Goal: Book appointment/travel/reservation

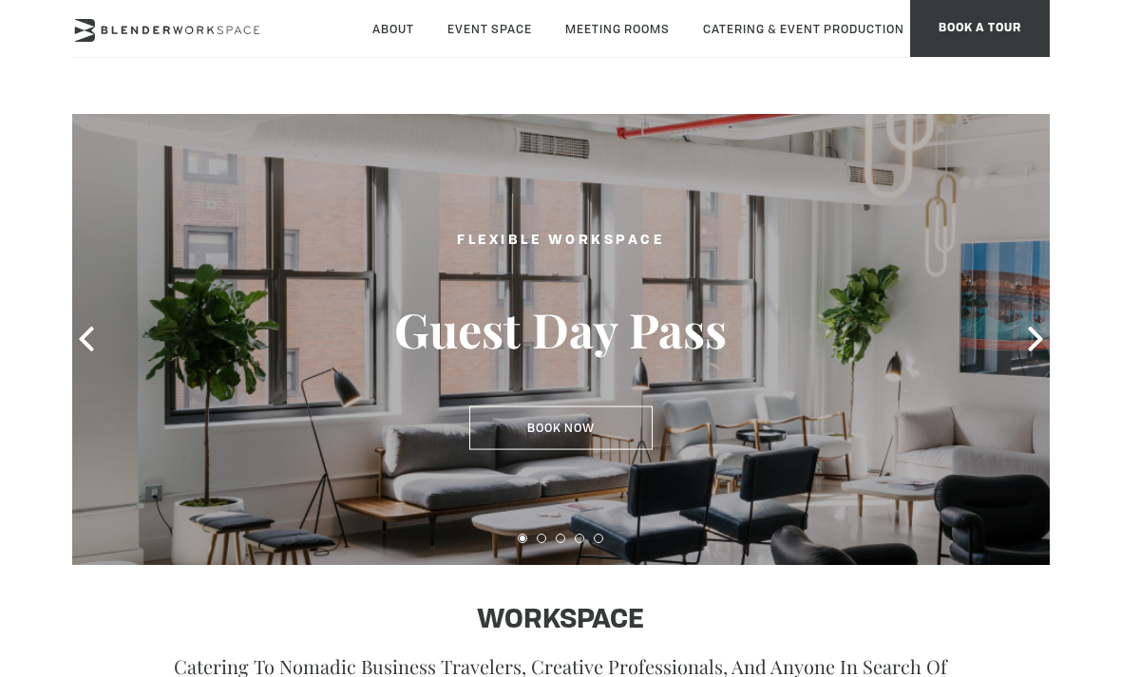
click at [603, 428] on button "Book Now" at bounding box center [560, 428] width 183 height 44
click at [591, 431] on button "Book Now" at bounding box center [560, 428] width 183 height 44
click at [594, 434] on button "Book Now" at bounding box center [560, 428] width 183 height 44
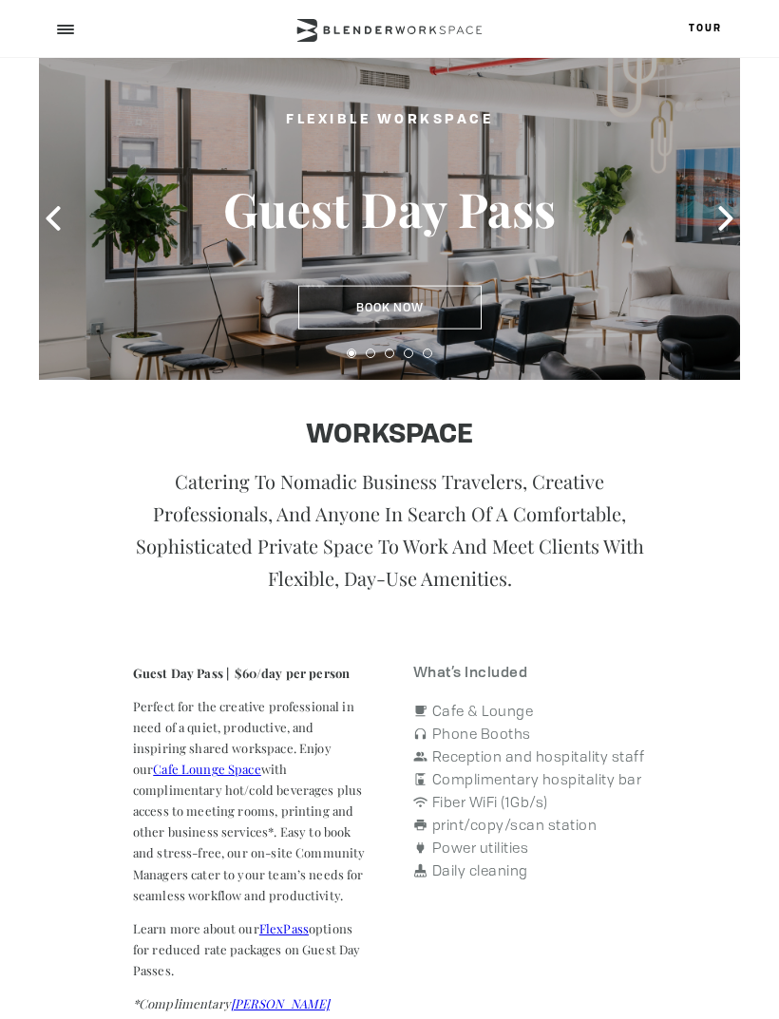
click at [732, 217] on icon at bounding box center [725, 218] width 25 height 25
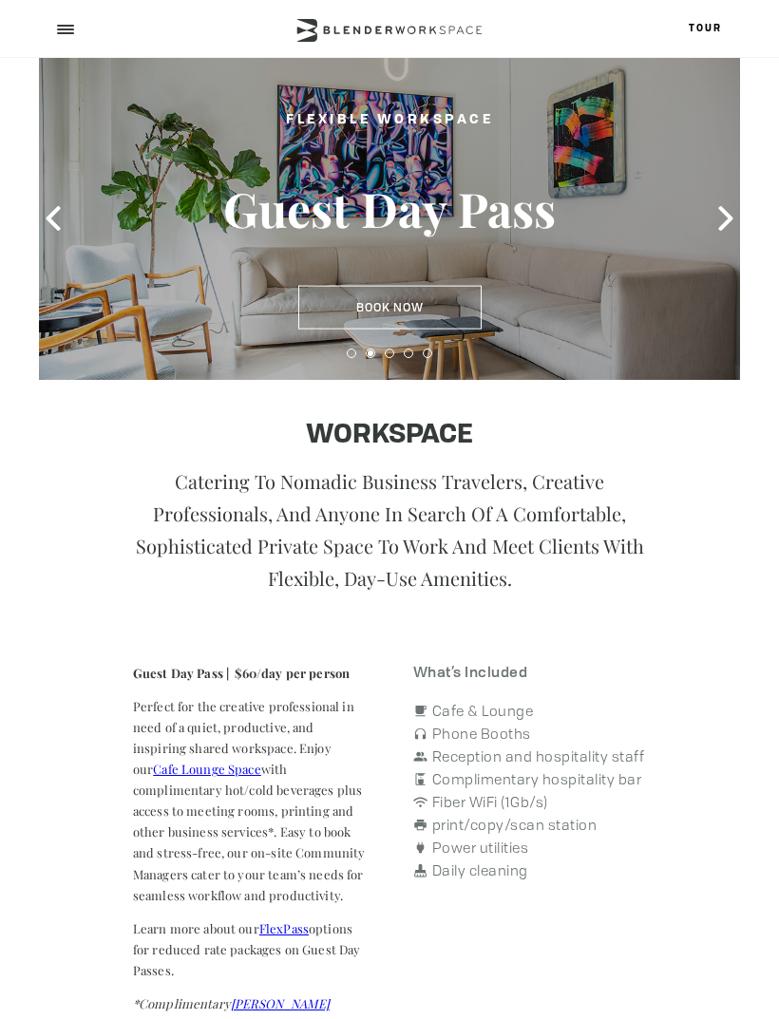
click at [734, 227] on icon at bounding box center [725, 218] width 25 height 25
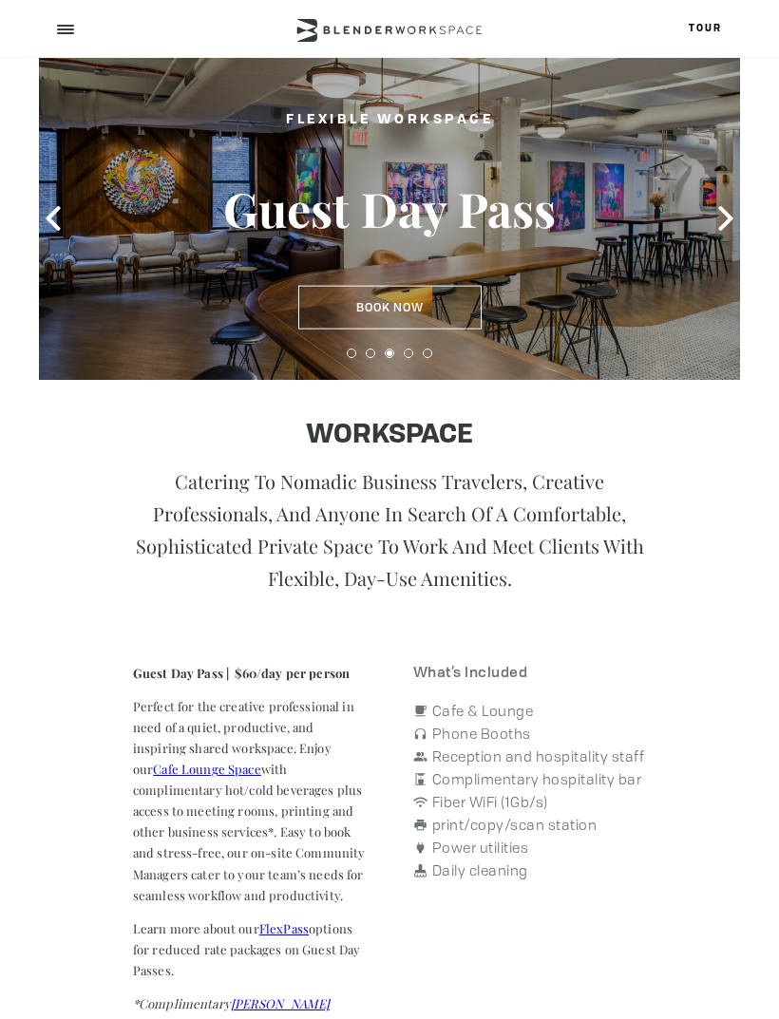
click at [736, 232] on span at bounding box center [725, 218] width 28 height 28
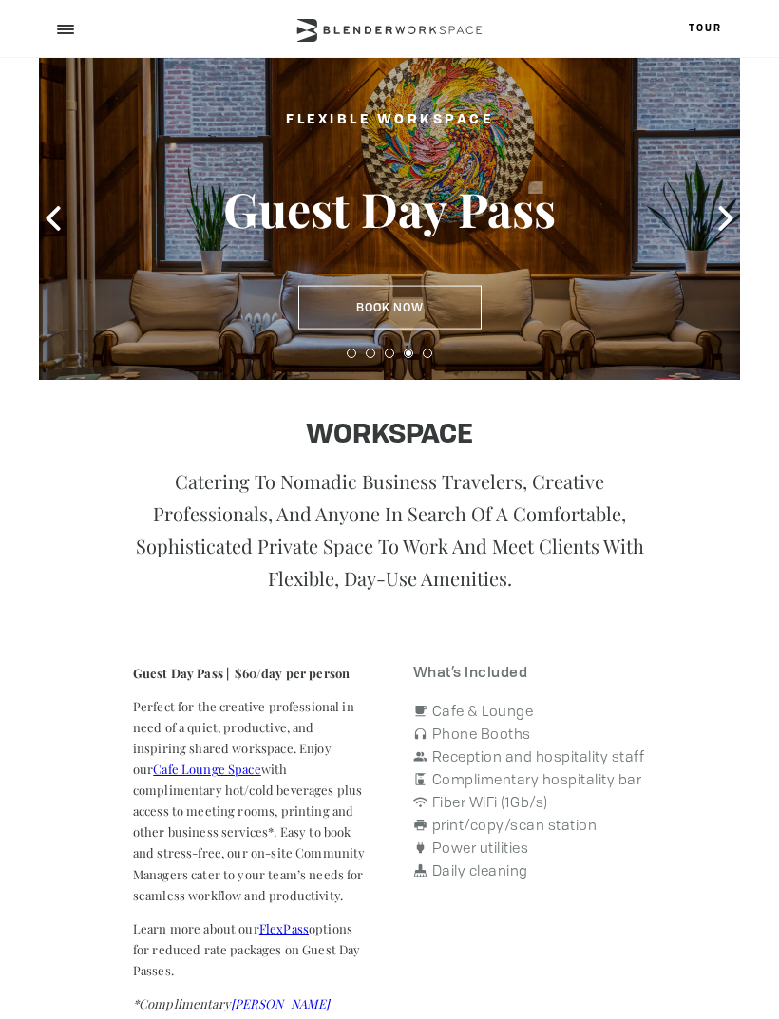
click at [716, 230] on icon at bounding box center [725, 218] width 25 height 25
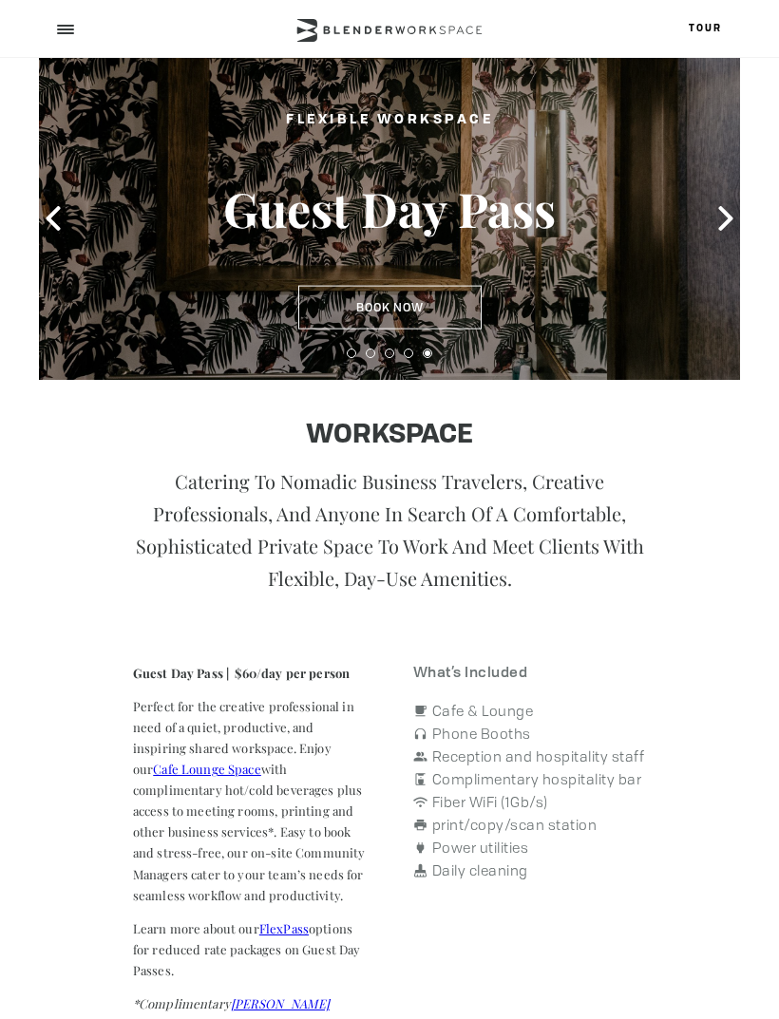
click at [451, 314] on button "Book Now" at bounding box center [389, 308] width 183 height 44
click at [722, 230] on icon at bounding box center [725, 218] width 14 height 25
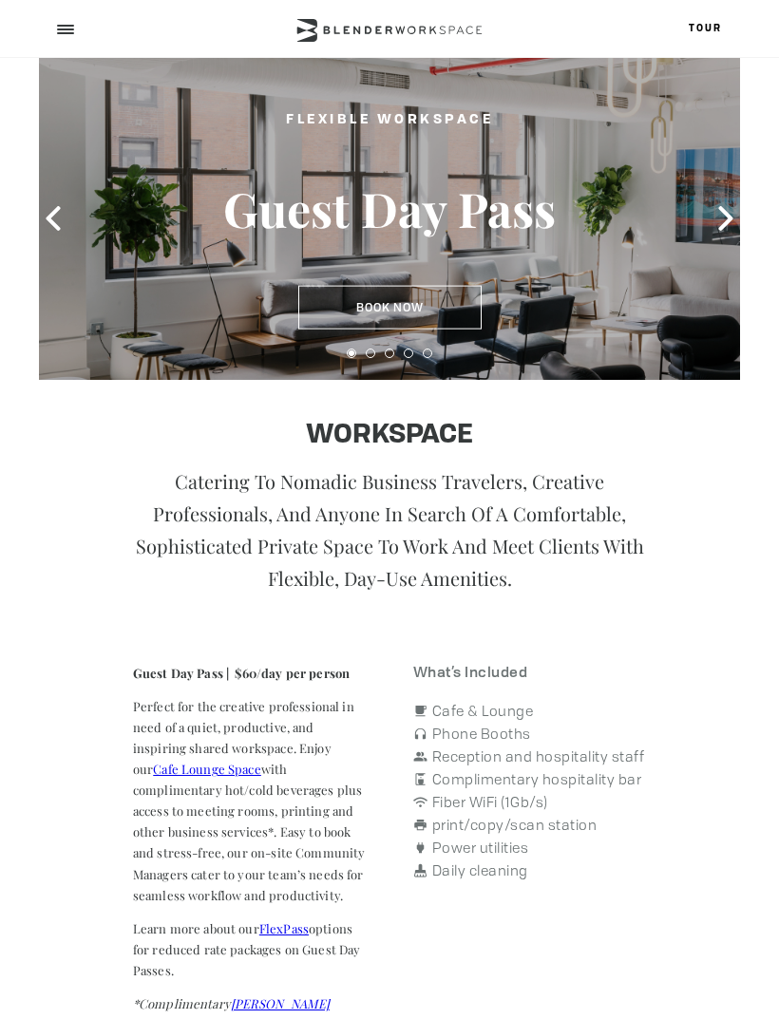
click at [722, 222] on icon at bounding box center [725, 218] width 25 height 25
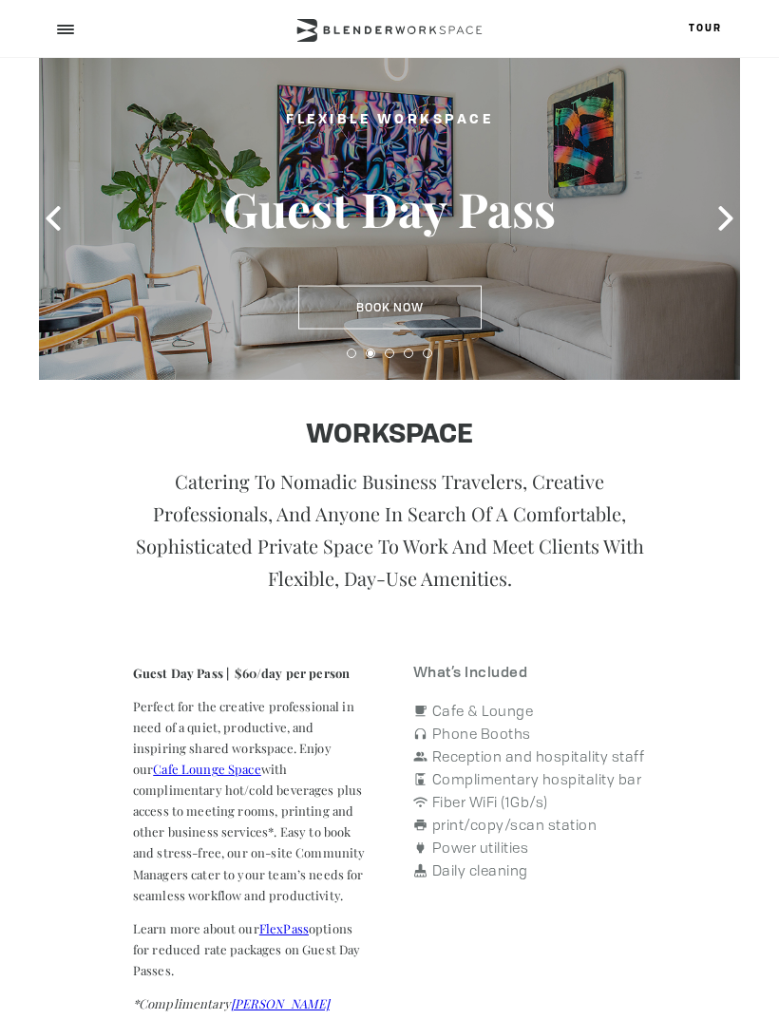
click at [726, 227] on icon at bounding box center [725, 218] width 25 height 25
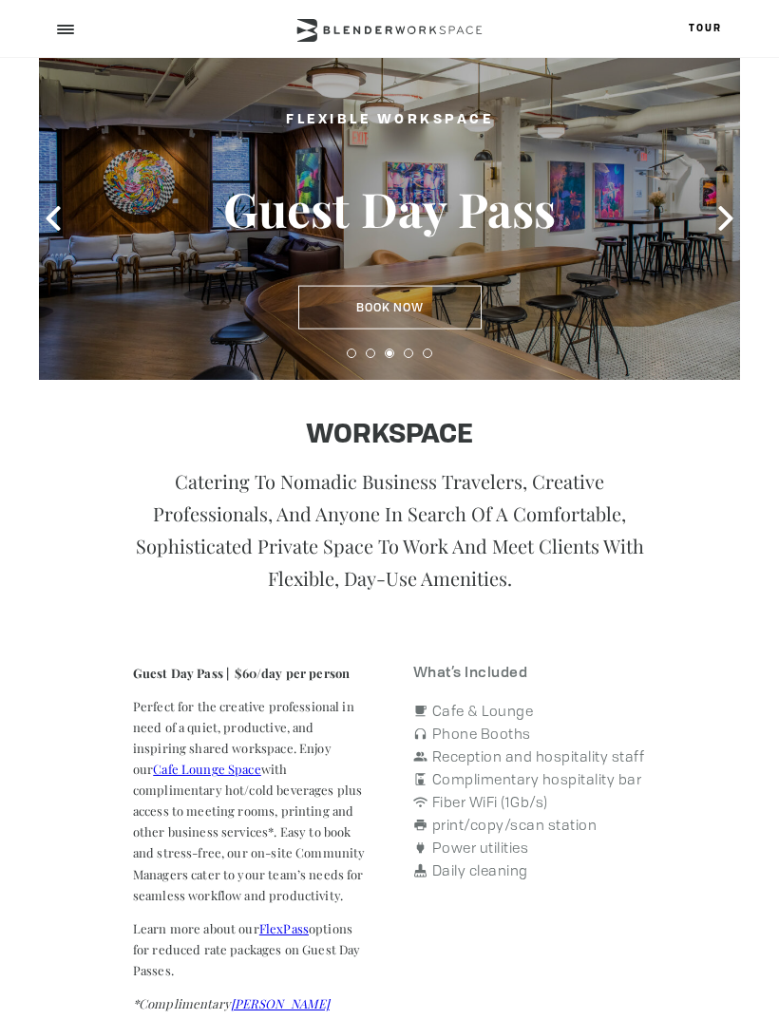
click at [735, 225] on icon at bounding box center [725, 218] width 25 height 25
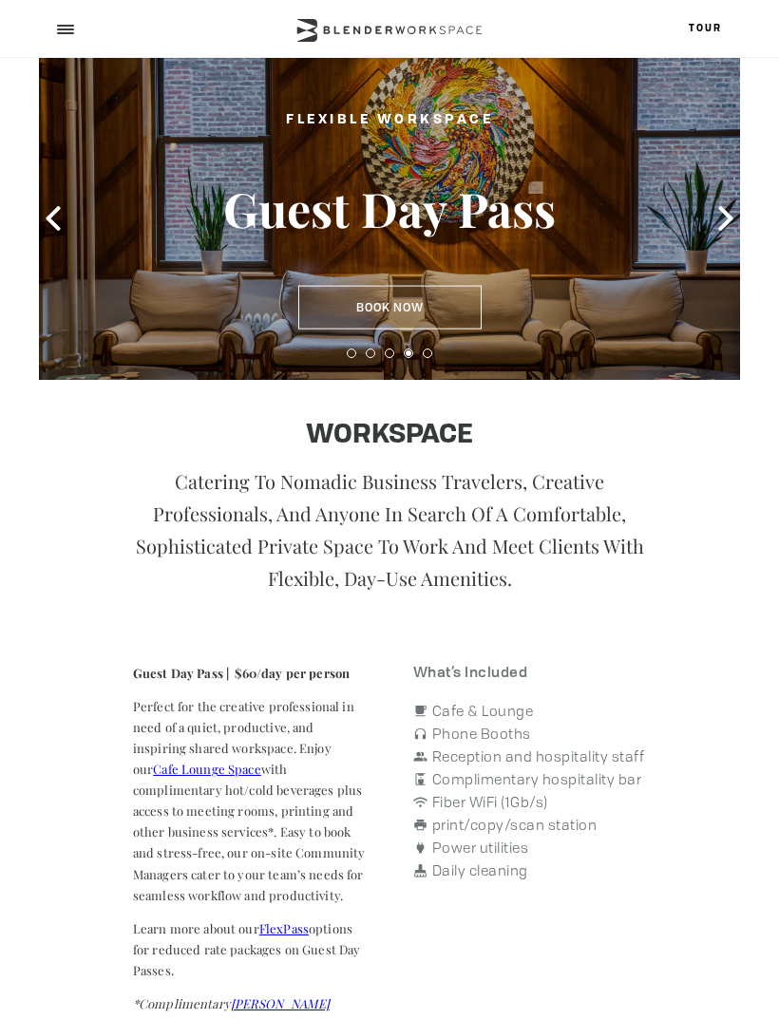
click at [735, 219] on icon at bounding box center [725, 218] width 25 height 25
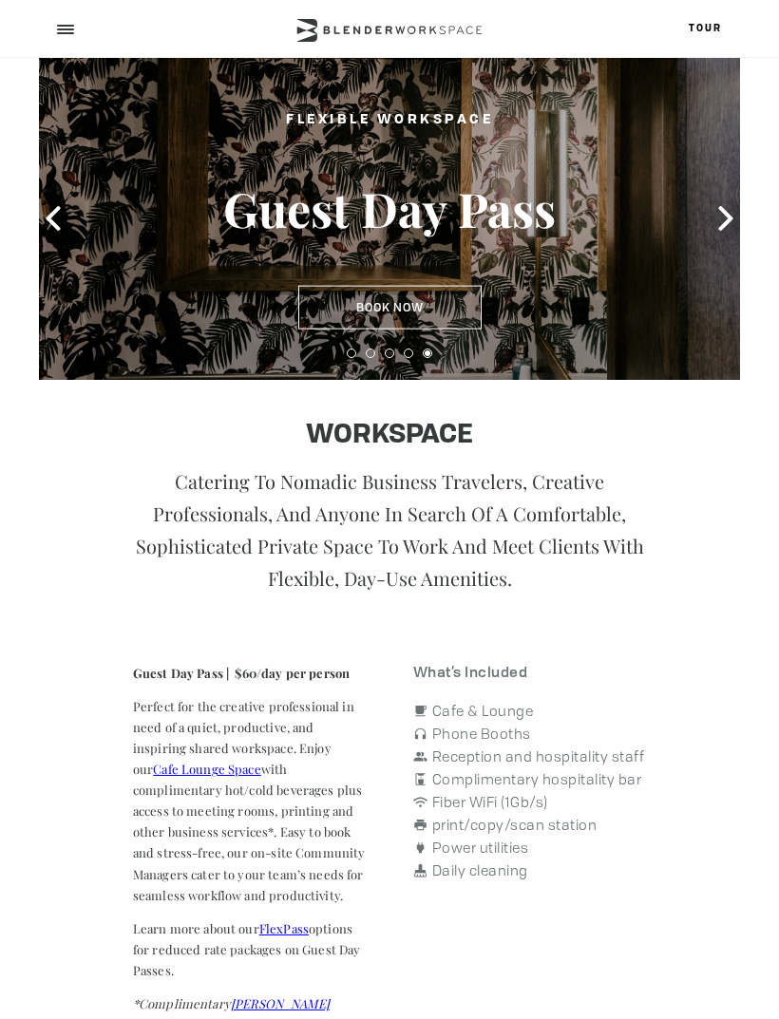
click at [737, 221] on icon at bounding box center [725, 218] width 25 height 25
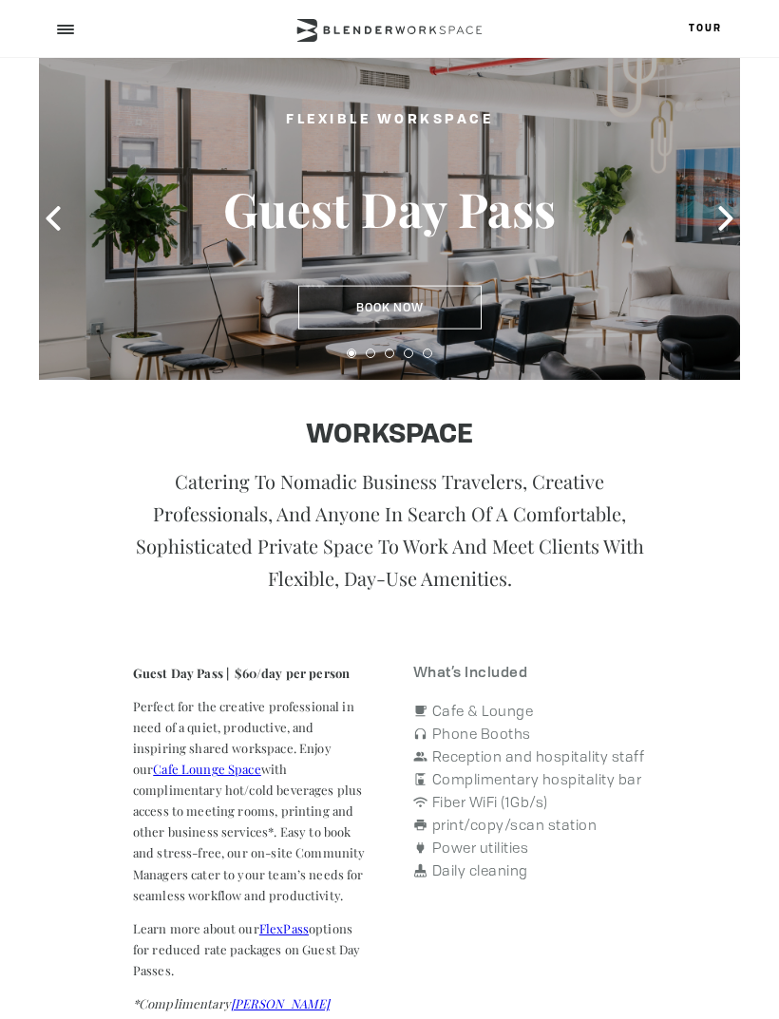
click at [733, 223] on icon at bounding box center [725, 218] width 25 height 25
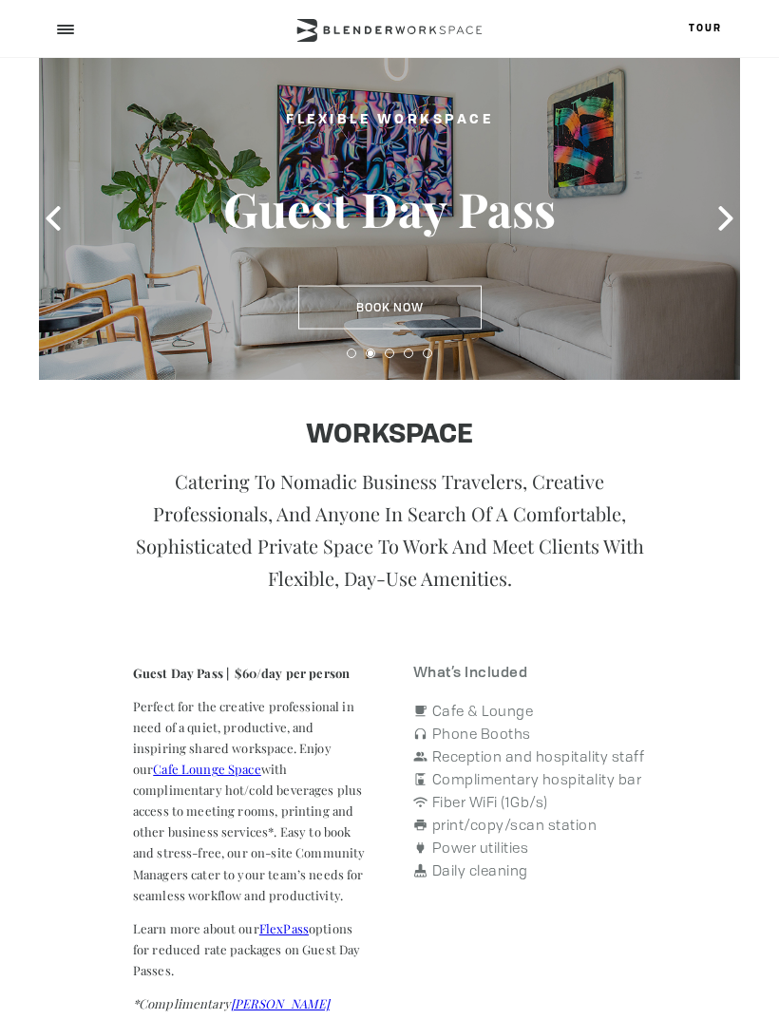
click at [736, 215] on icon at bounding box center [725, 218] width 25 height 25
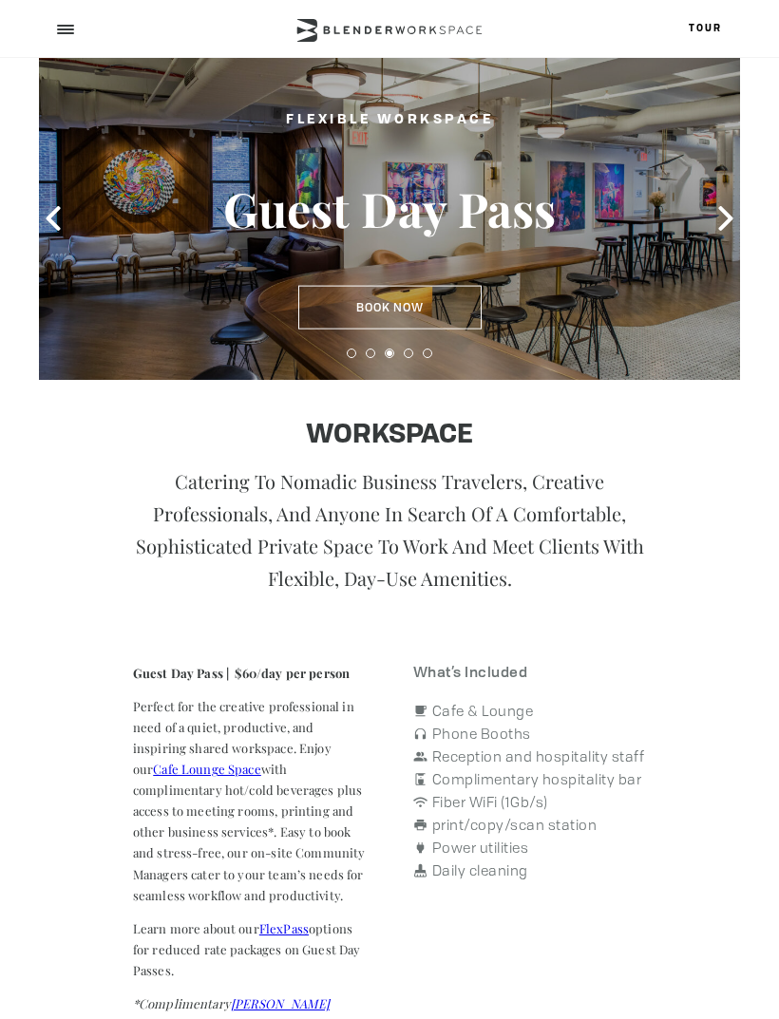
click at [735, 223] on icon at bounding box center [725, 218] width 25 height 25
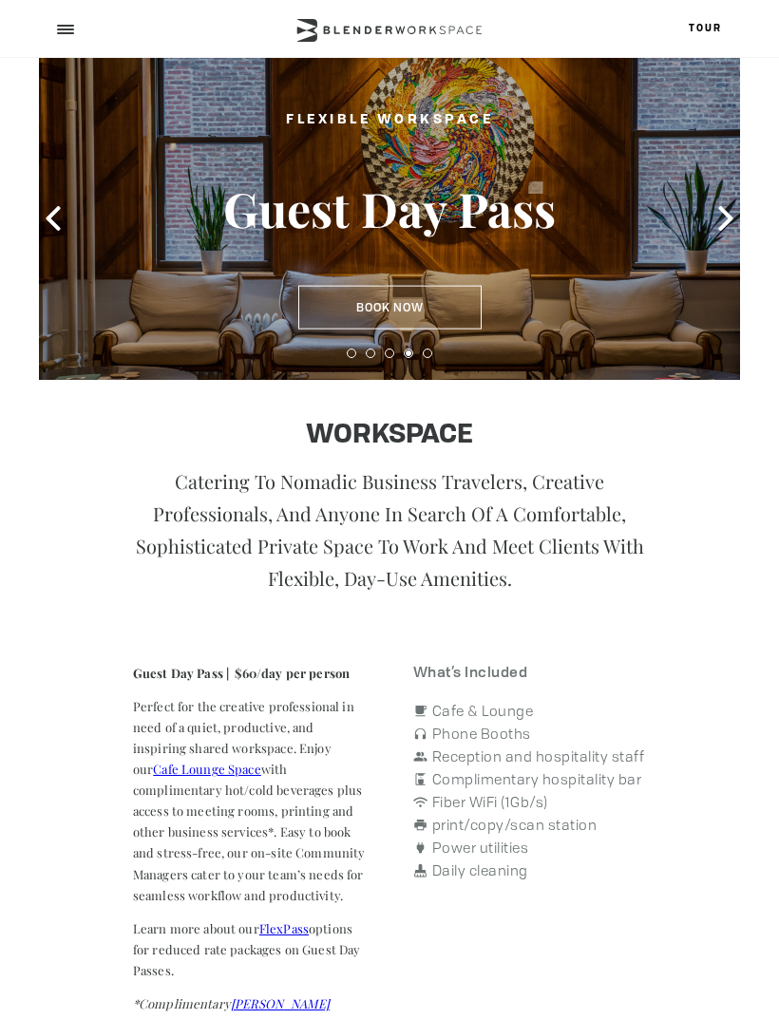
click at [725, 216] on icon at bounding box center [725, 218] width 25 height 25
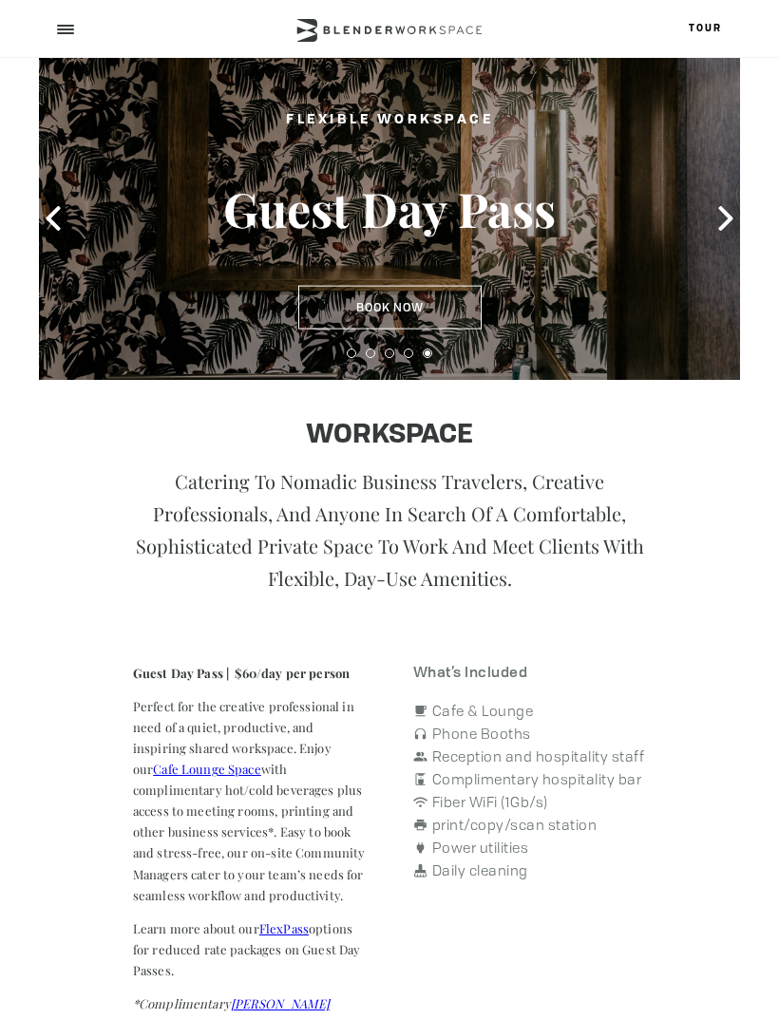
click at [441, 322] on button "Book Now" at bounding box center [389, 308] width 183 height 44
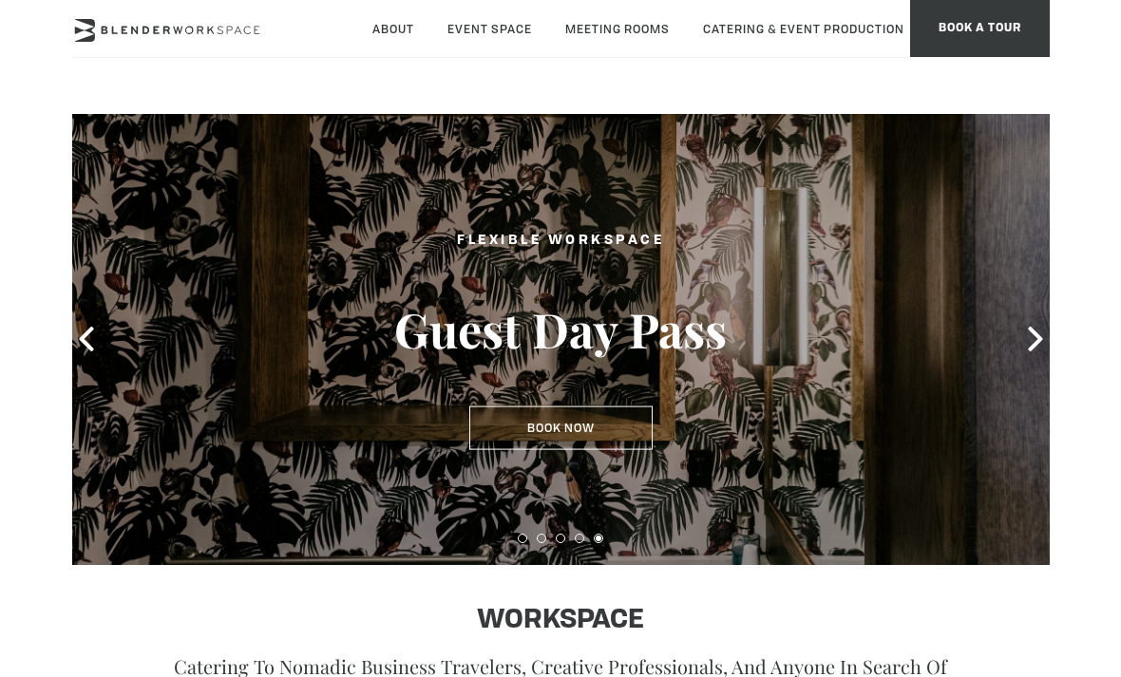
click at [601, 438] on button "Book Now" at bounding box center [560, 428] width 183 height 44
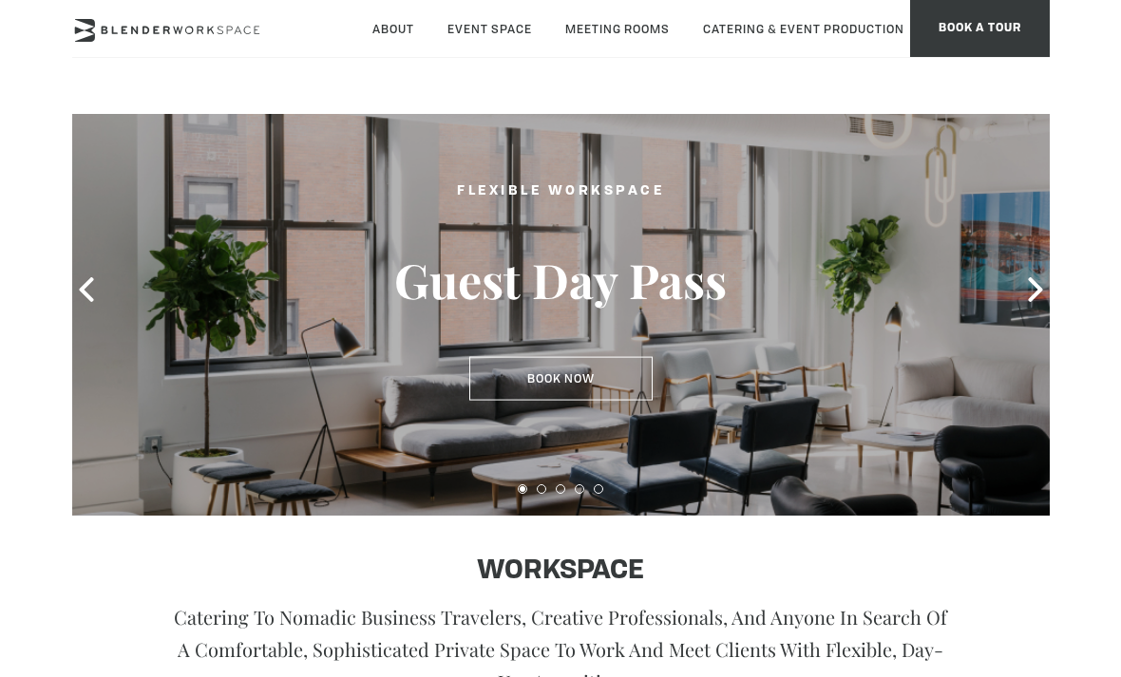
scroll to position [52, 0]
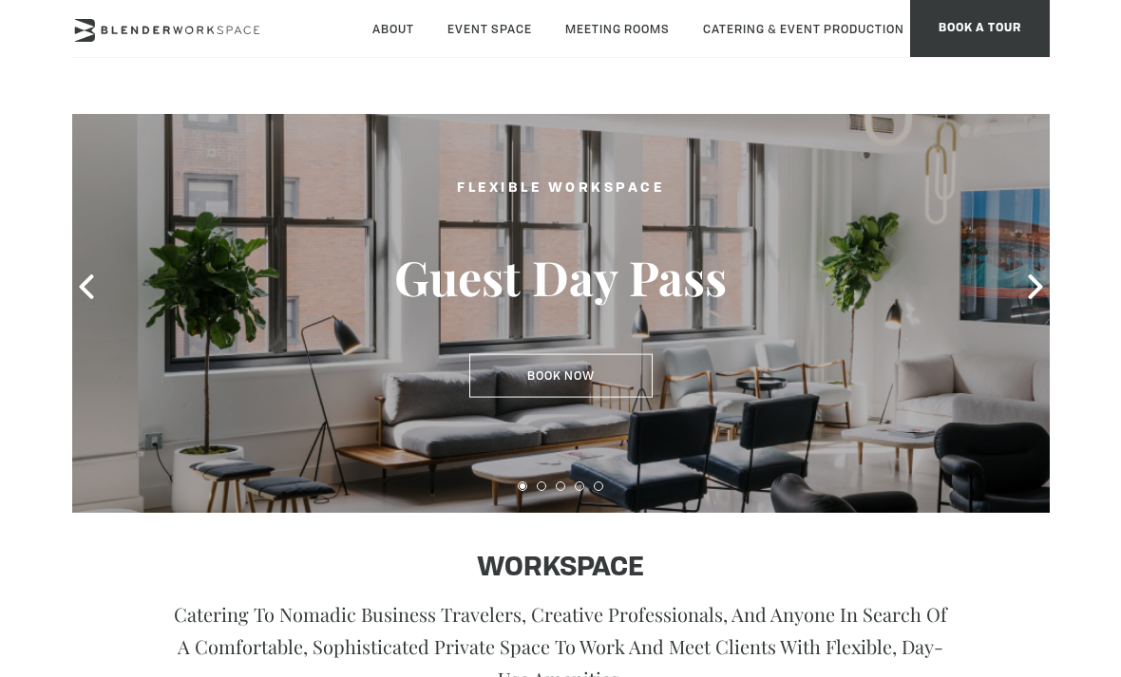
click at [599, 370] on button "Book Now" at bounding box center [560, 376] width 183 height 44
click at [594, 372] on button "Book Now" at bounding box center [560, 376] width 183 height 44
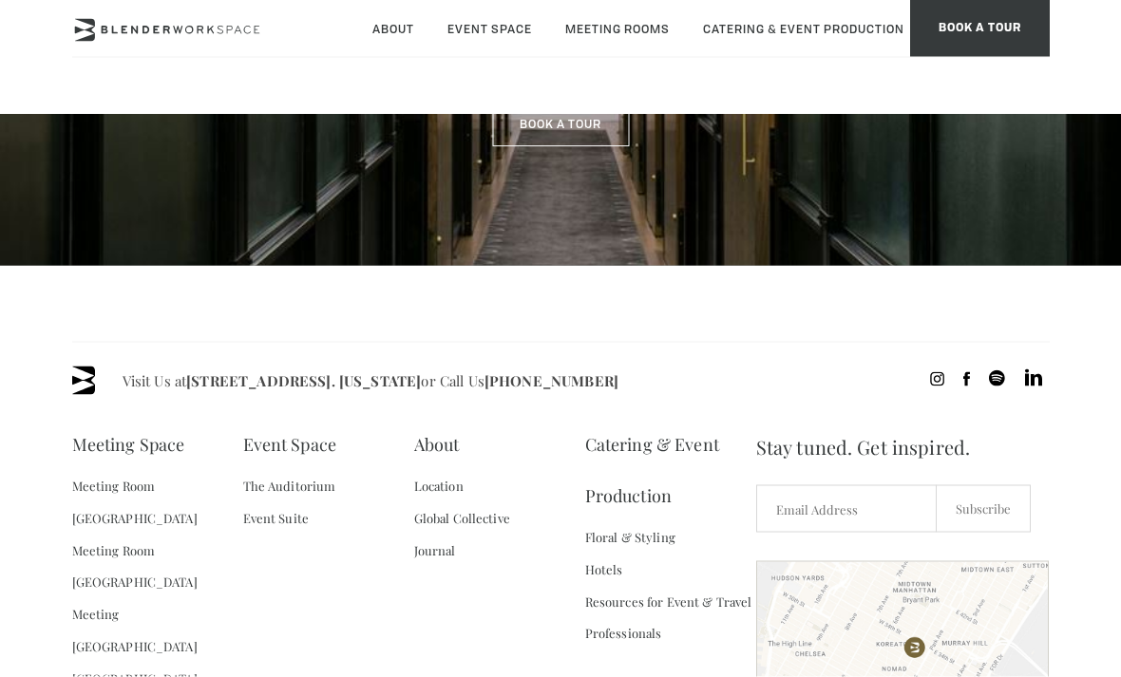
scroll to position [1503, 0]
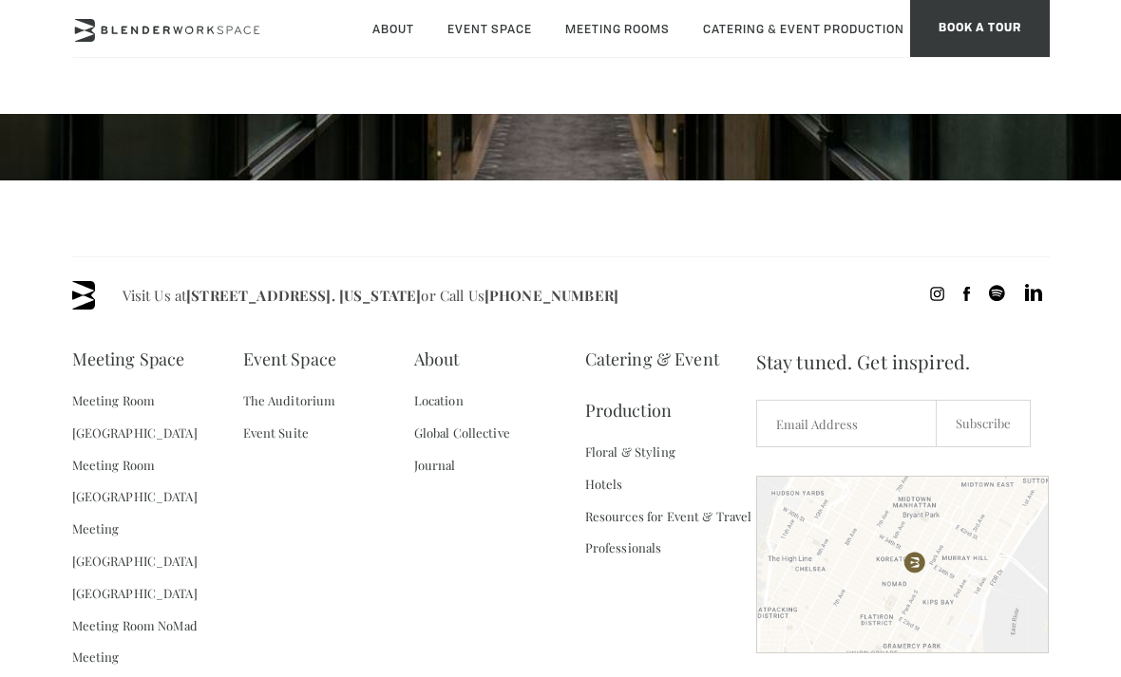
click at [86, 577] on link "[GEOGRAPHIC_DATA]" at bounding box center [134, 593] width 125 height 32
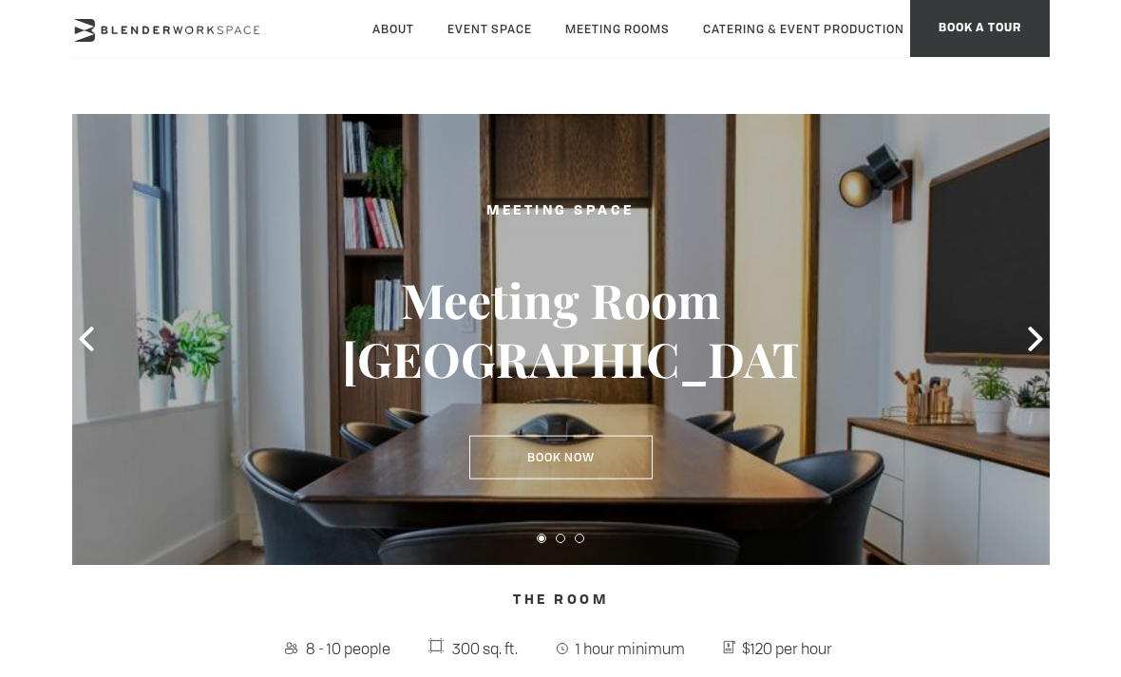
click at [614, 472] on link "Book Now" at bounding box center [560, 458] width 183 height 44
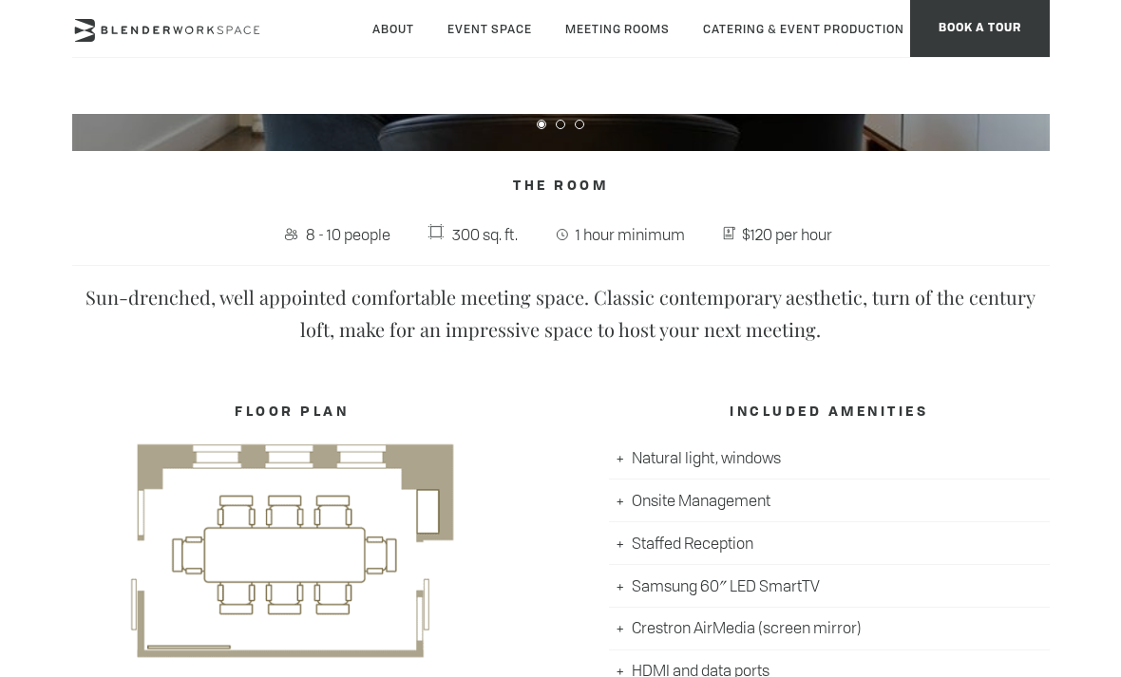
scroll to position [346, 0]
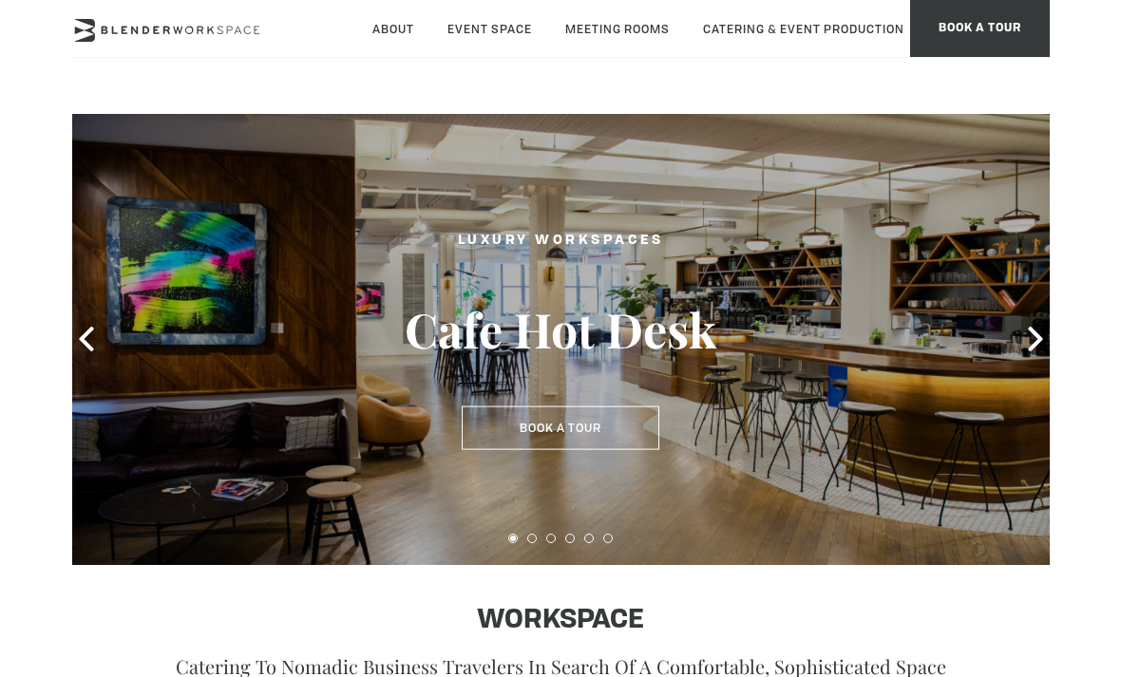
click at [623, 432] on button "Book a Tour" at bounding box center [561, 428] width 198 height 44
click at [623, 446] on button "Book a Tour" at bounding box center [561, 428] width 198 height 44
click at [626, 436] on button "Book a Tour" at bounding box center [561, 428] width 198 height 44
click at [598, 441] on button "Book a Tour" at bounding box center [561, 428] width 198 height 44
click at [589, 447] on button "Book a Tour" at bounding box center [561, 428] width 198 height 44
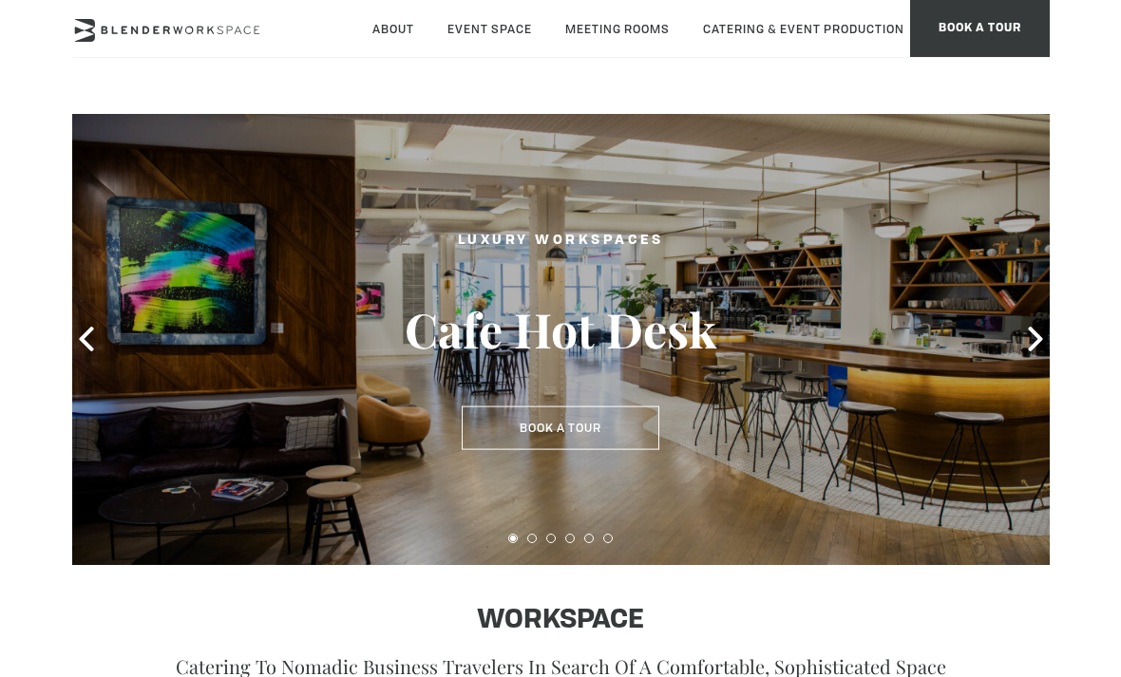
click at [630, 435] on button "Book a Tour" at bounding box center [561, 428] width 198 height 44
click at [983, 28] on span "BOOK A TOUR" at bounding box center [980, 28] width 140 height 57
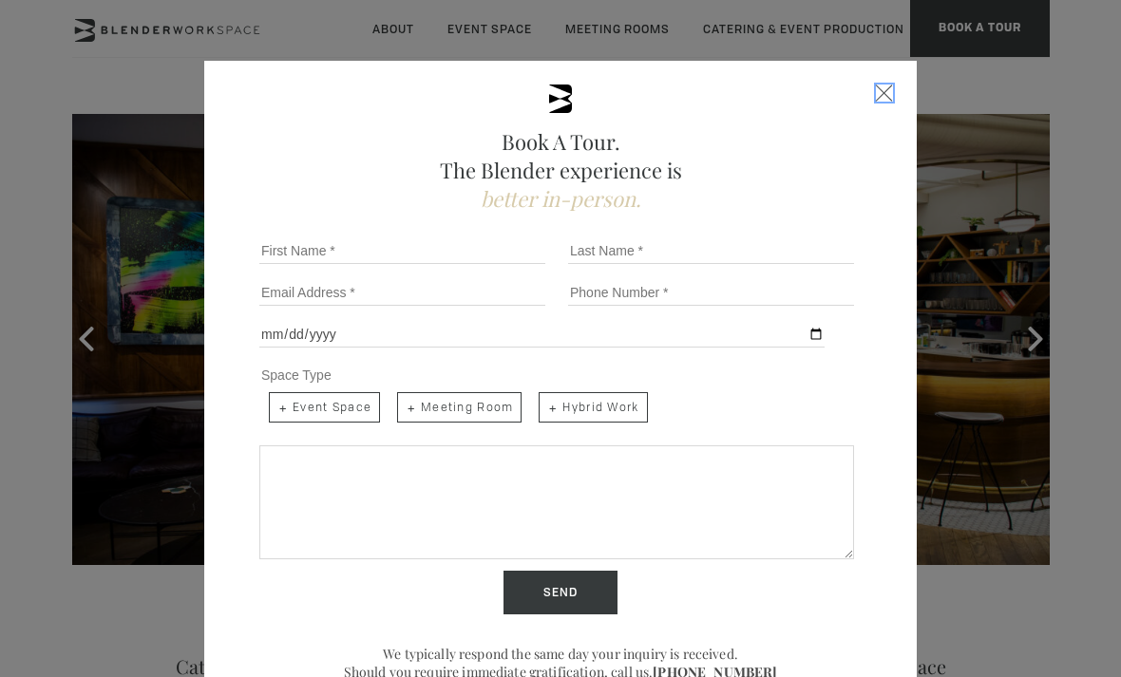
click at [889, 99] on span "Close form" at bounding box center [884, 93] width 17 height 17
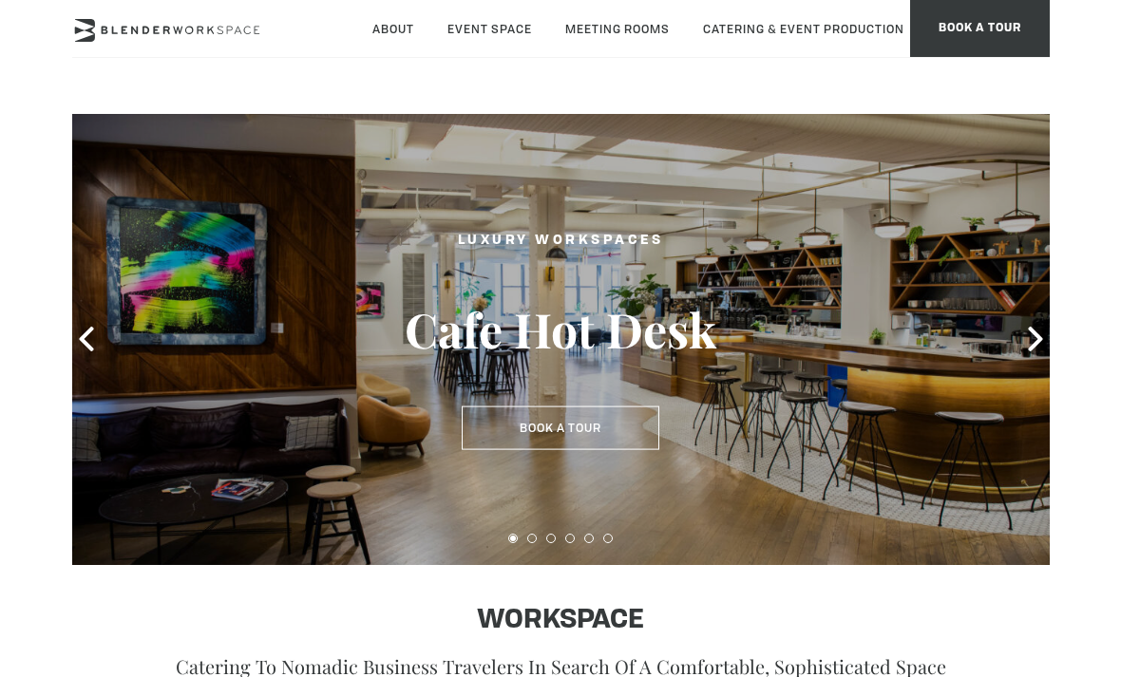
click at [1031, 350] on icon at bounding box center [1035, 339] width 25 height 25
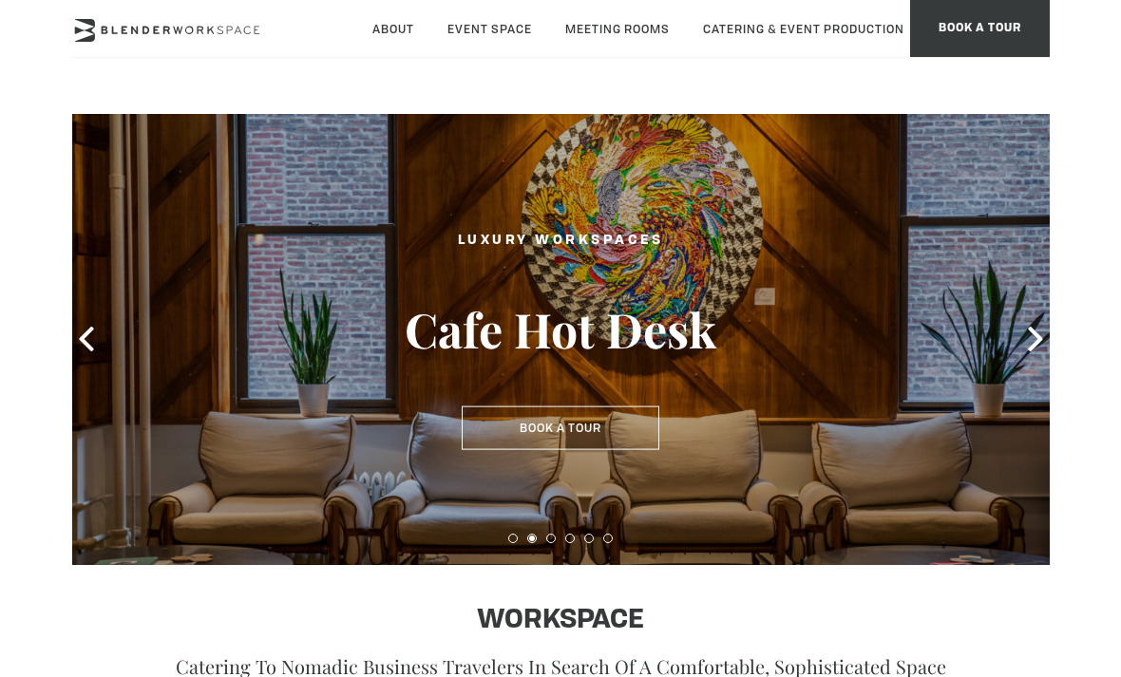
click at [505, 444] on button "Book a Tour" at bounding box center [561, 428] width 198 height 44
click at [482, 436] on button "Book a Tour" at bounding box center [561, 428] width 198 height 44
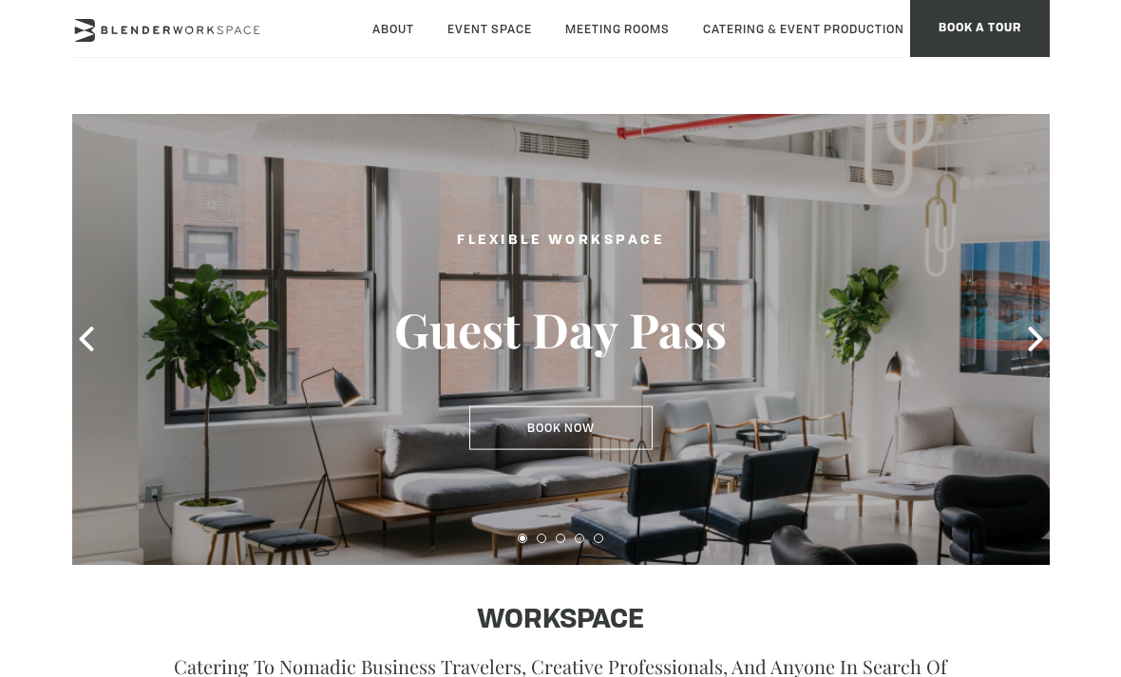
click at [616, 428] on button "Book Now" at bounding box center [560, 428] width 183 height 44
click at [617, 444] on button "Book Now" at bounding box center [560, 428] width 183 height 44
click at [585, 434] on button "Book Now" at bounding box center [560, 428] width 183 height 44
click at [588, 426] on button "Book Now" at bounding box center [560, 428] width 183 height 44
click at [583, 428] on button "Book Now" at bounding box center [560, 428] width 183 height 44
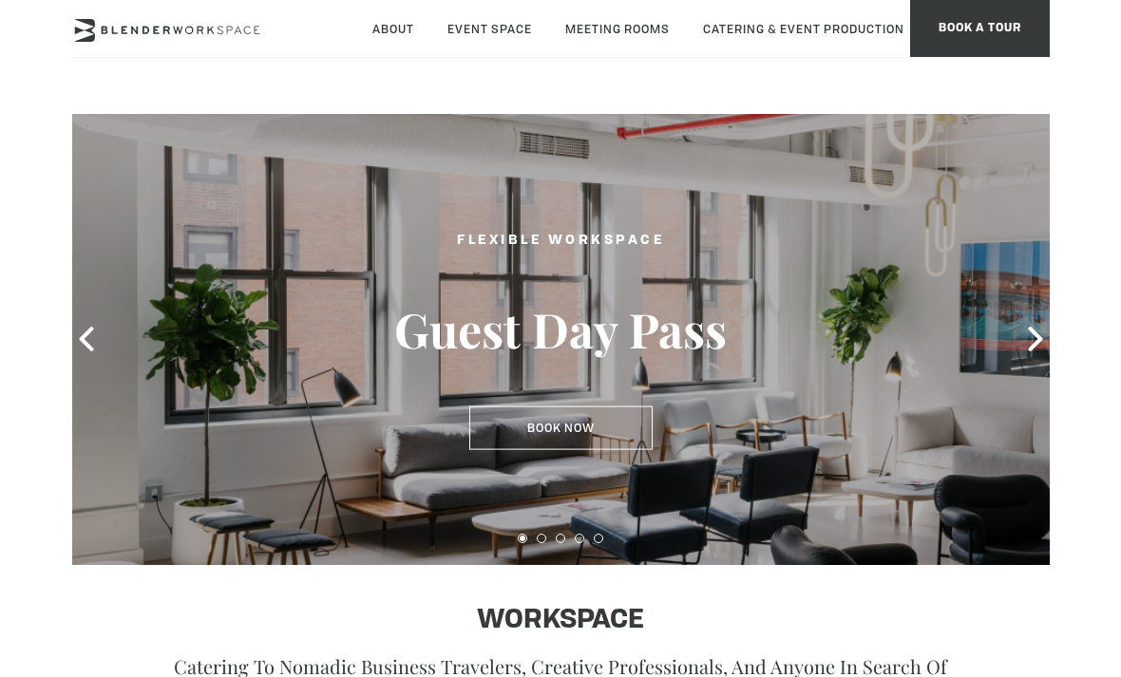
click at [1043, 340] on icon at bounding box center [1035, 339] width 25 height 25
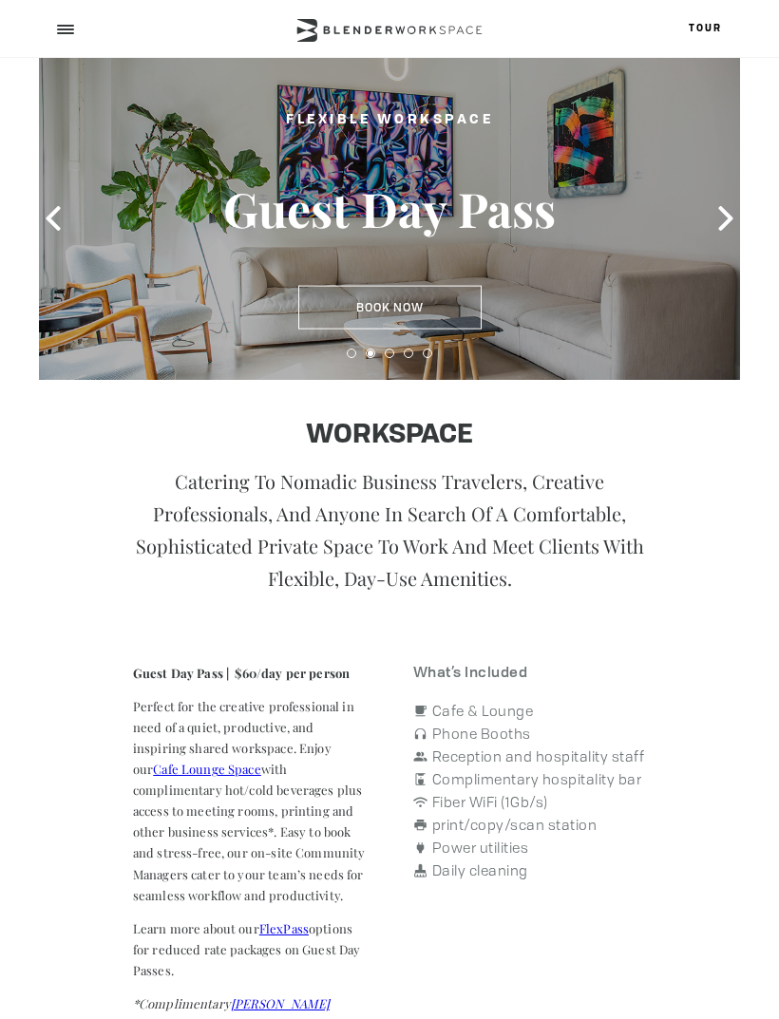
click at [444, 325] on button "Book Now" at bounding box center [389, 308] width 183 height 44
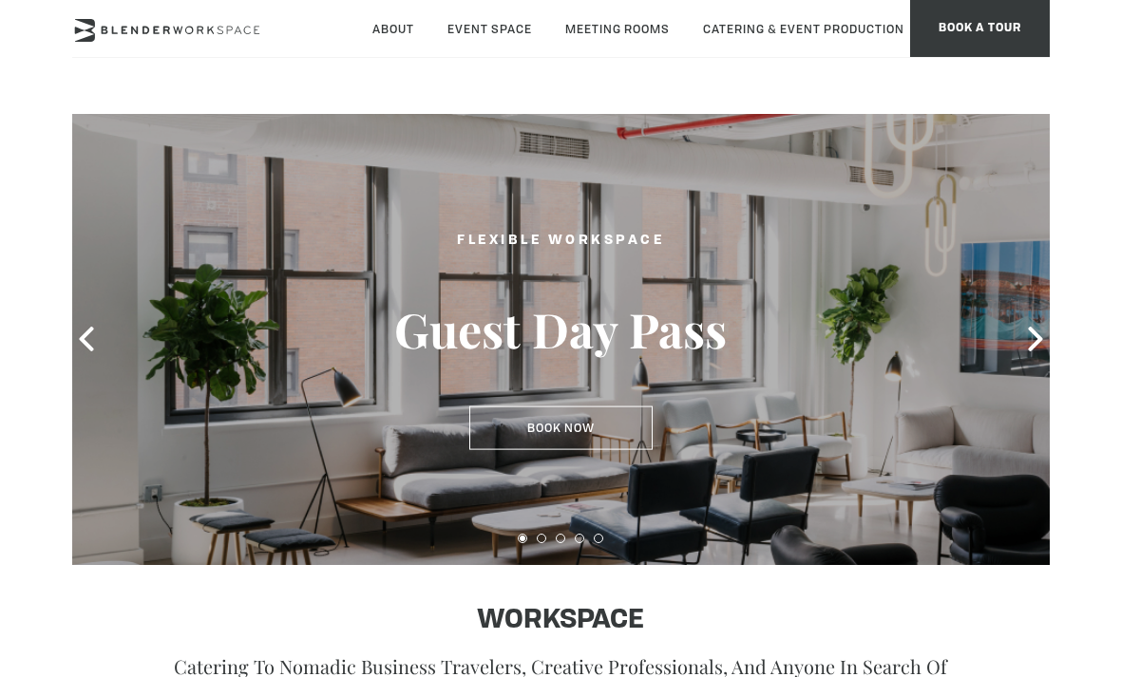
click at [517, 440] on button "Book Now" at bounding box center [560, 428] width 183 height 44
click at [513, 433] on button "Book Now" at bounding box center [560, 428] width 183 height 44
click at [1044, 341] on icon at bounding box center [1035, 339] width 25 height 25
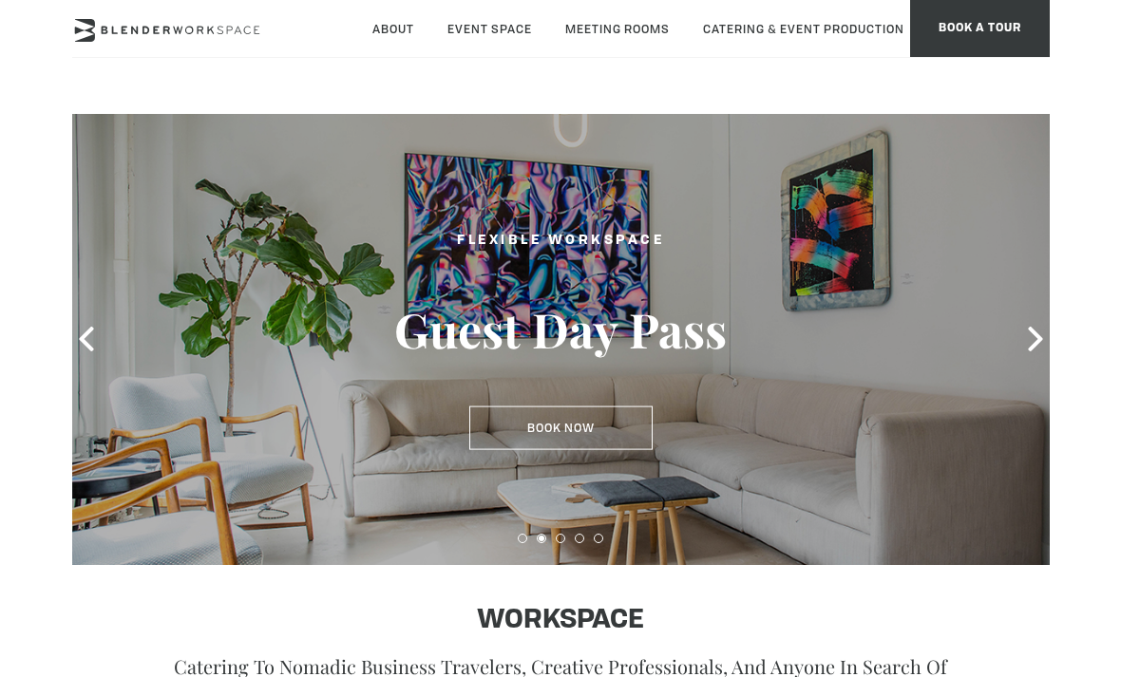
click at [1041, 344] on icon at bounding box center [1035, 339] width 25 height 25
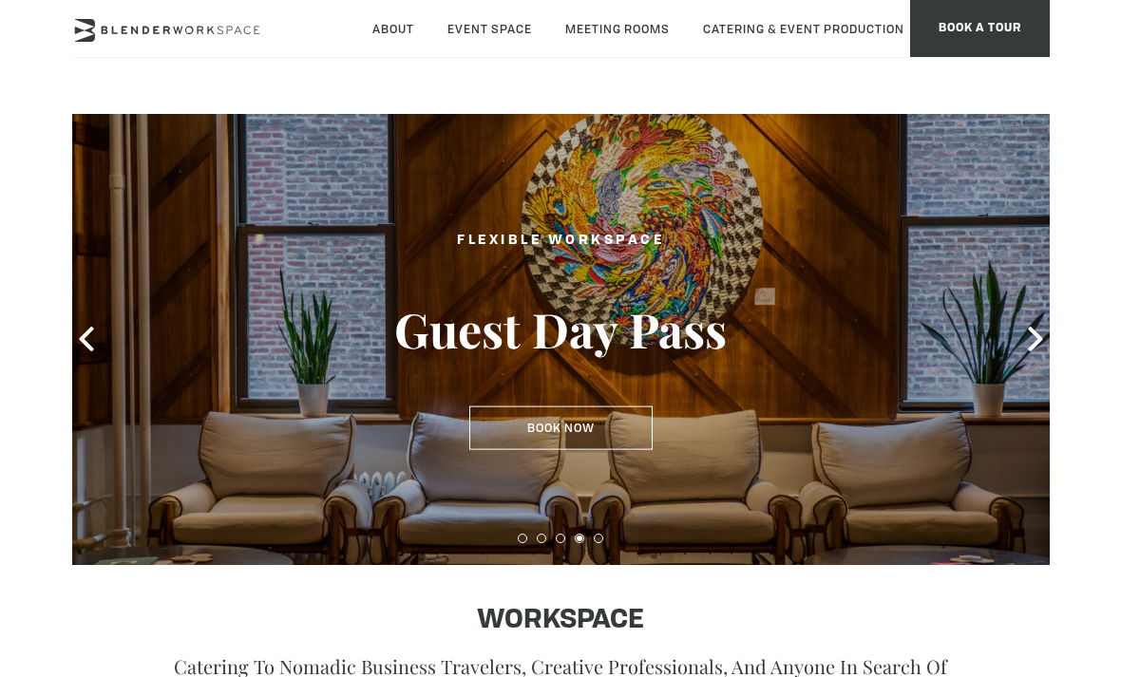
click at [1044, 333] on icon at bounding box center [1035, 339] width 25 height 25
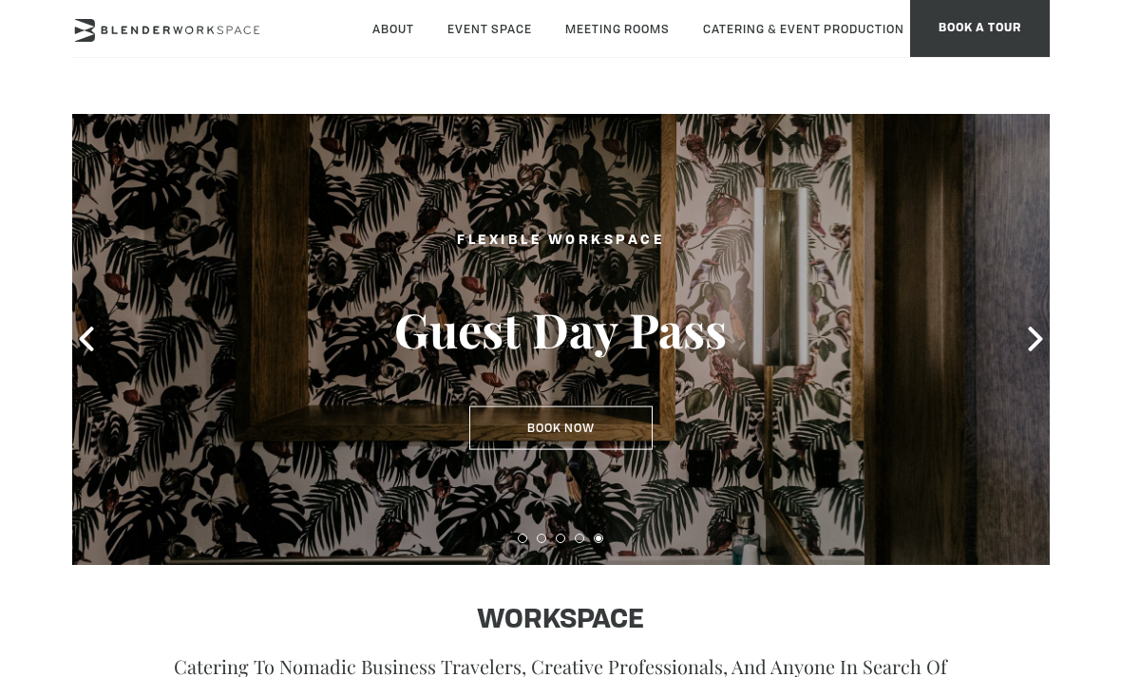
click at [1037, 341] on icon at bounding box center [1035, 339] width 14 height 25
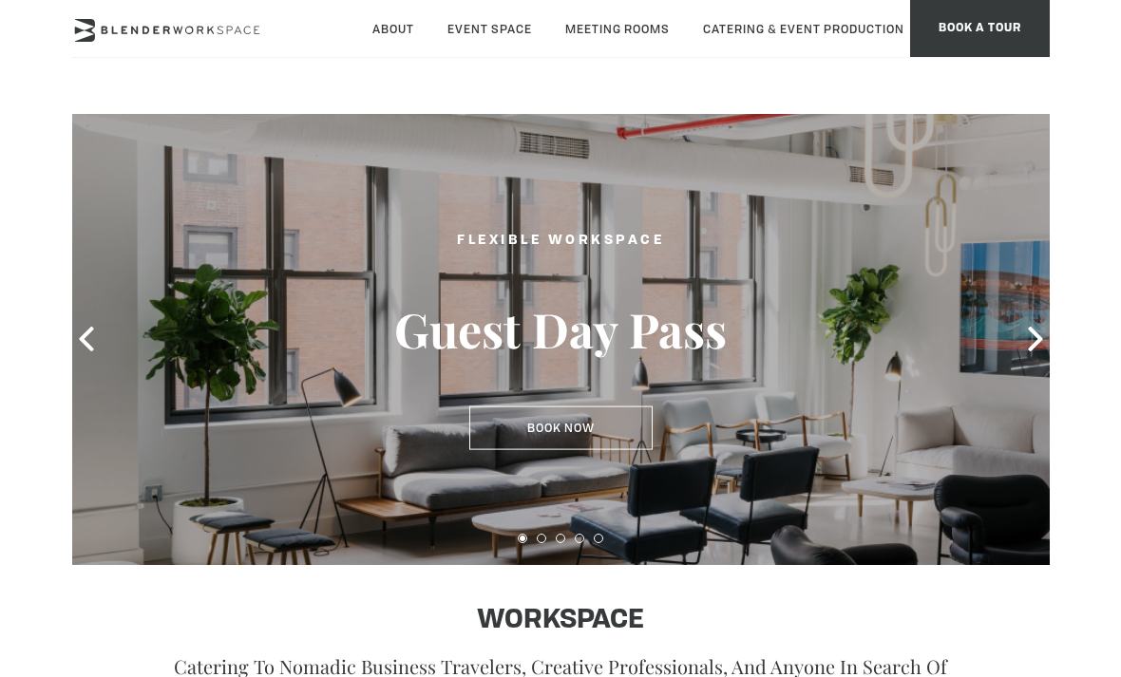
click at [1036, 345] on icon at bounding box center [1035, 339] width 14 height 25
